Goal: Information Seeking & Learning: Learn about a topic

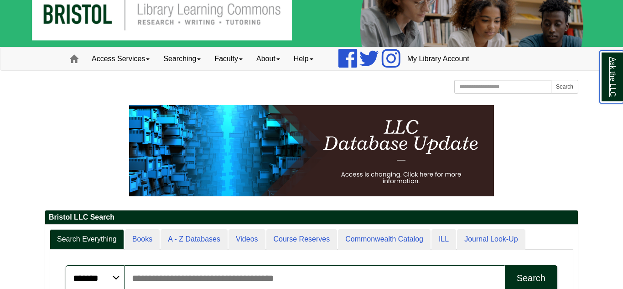
scroll to position [20, 0]
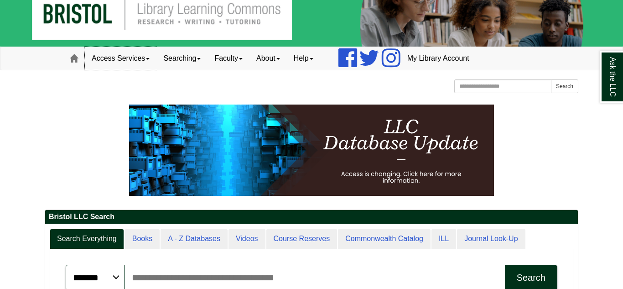
click at [126, 58] on link "Access Services" at bounding box center [121, 58] width 72 height 23
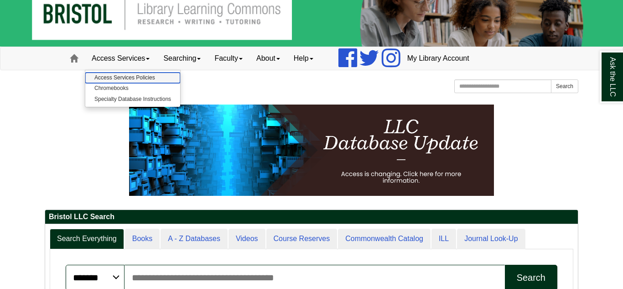
click at [134, 76] on link "Access Services Policies" at bounding box center [132, 78] width 95 height 10
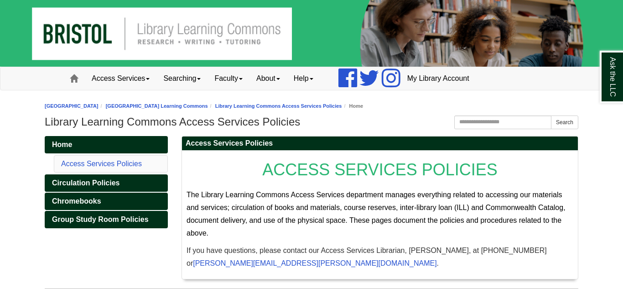
scroll to position [24, 0]
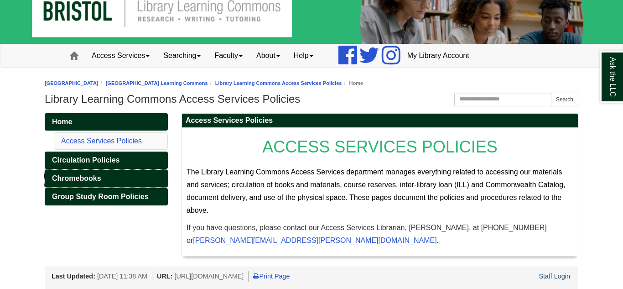
click at [96, 177] on span "Chromebooks" at bounding box center [76, 178] width 49 height 8
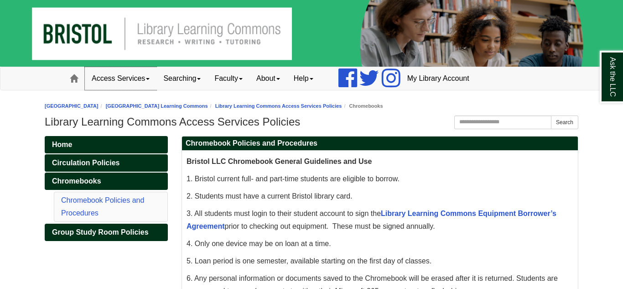
click at [140, 75] on link "Access Services" at bounding box center [121, 78] width 72 height 23
click at [177, 79] on link "Searching" at bounding box center [182, 78] width 51 height 23
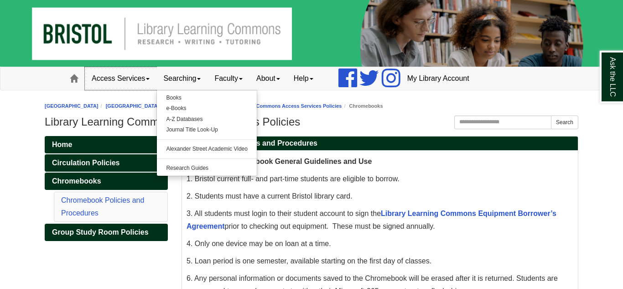
click at [135, 83] on link "Access Services" at bounding box center [121, 78] width 72 height 23
